Goal: Navigation & Orientation: Find specific page/section

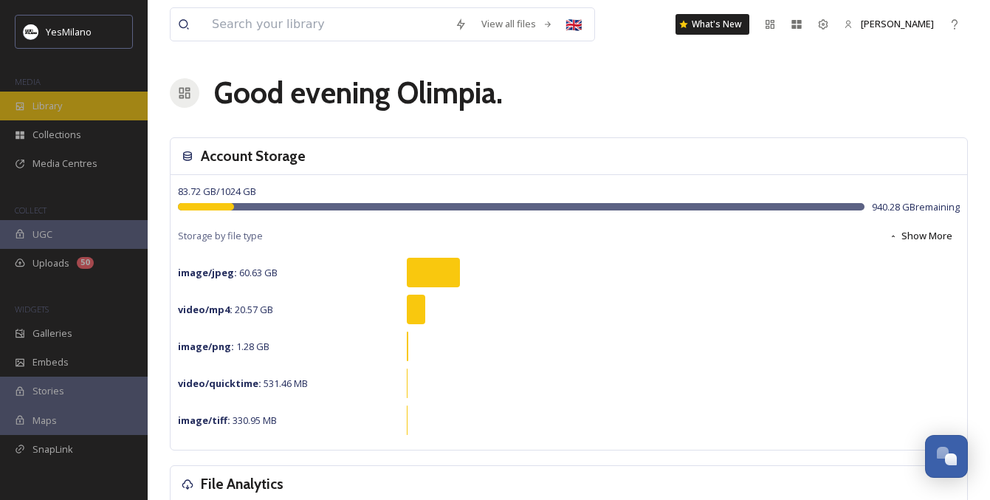
click at [90, 107] on div "Library" at bounding box center [74, 106] width 148 height 29
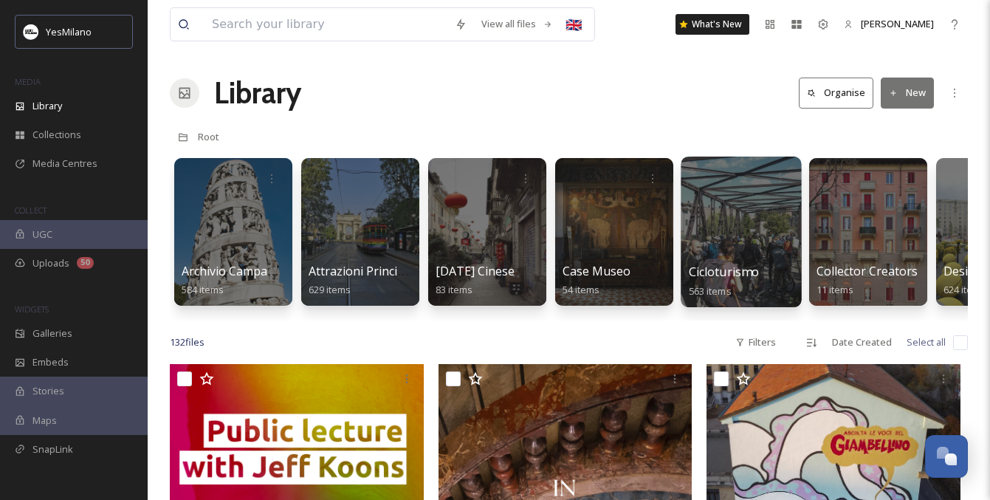
click at [713, 224] on div at bounding box center [741, 232] width 120 height 151
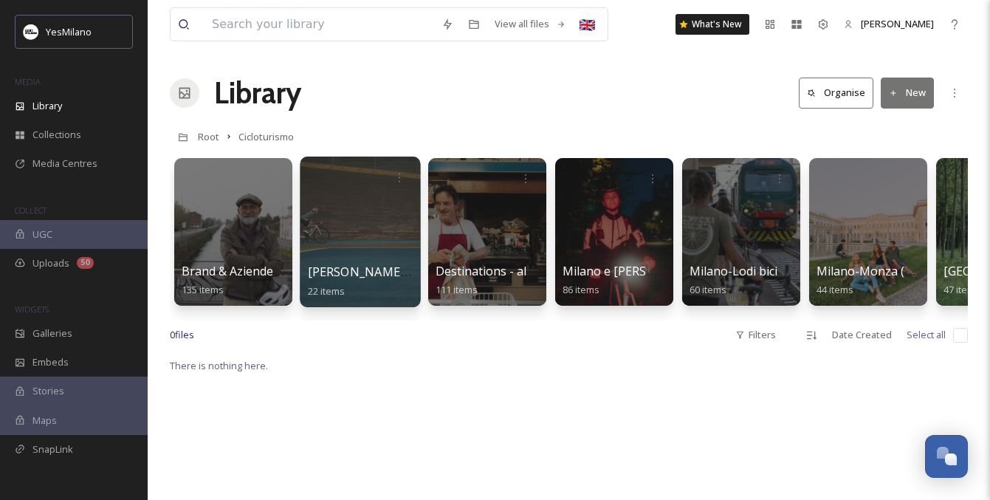
click at [368, 264] on span "[PERSON_NAME] 2025" at bounding box center [371, 272] width 126 height 16
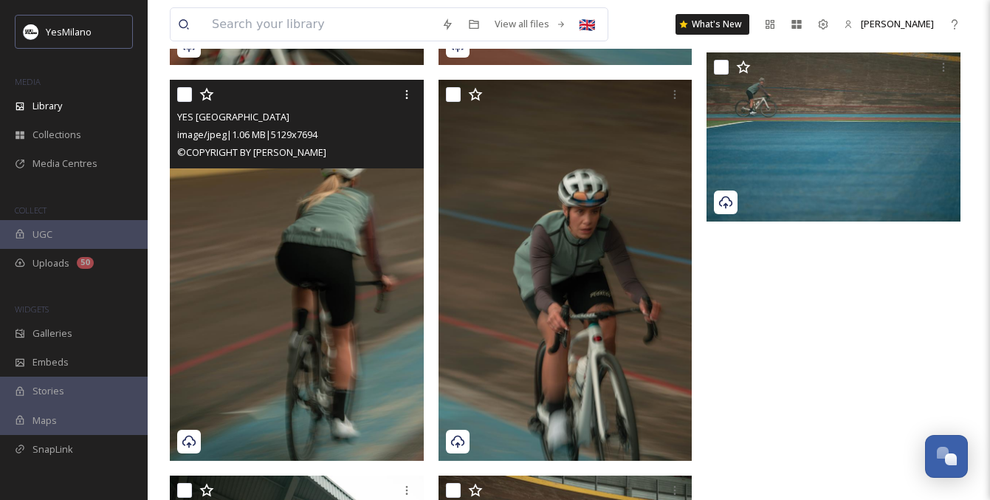
scroll to position [2116, 0]
